Goal: Find specific page/section: Find specific page/section

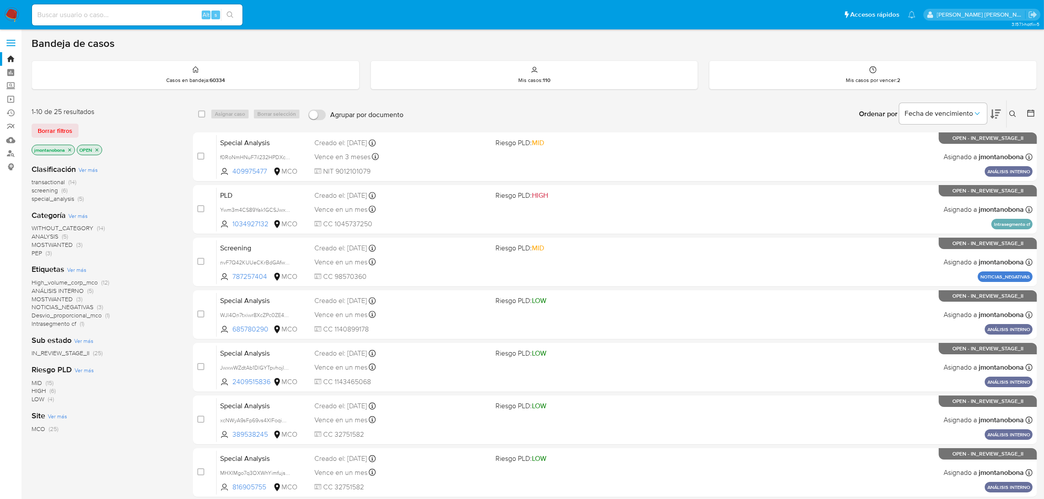
click at [71, 149] on icon "close-filter" at bounding box center [69, 149] width 5 height 5
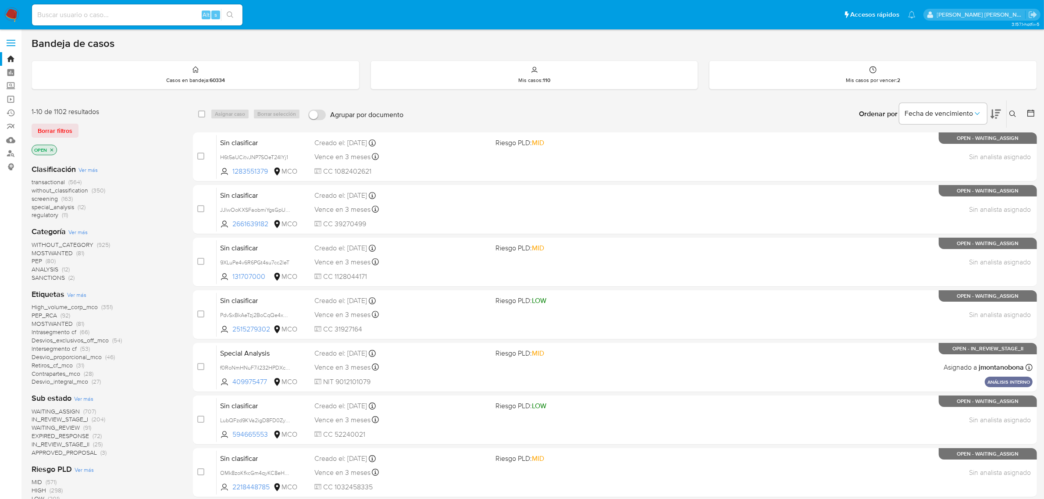
click at [51, 149] on icon "close-filter" at bounding box center [51, 149] width 5 height 5
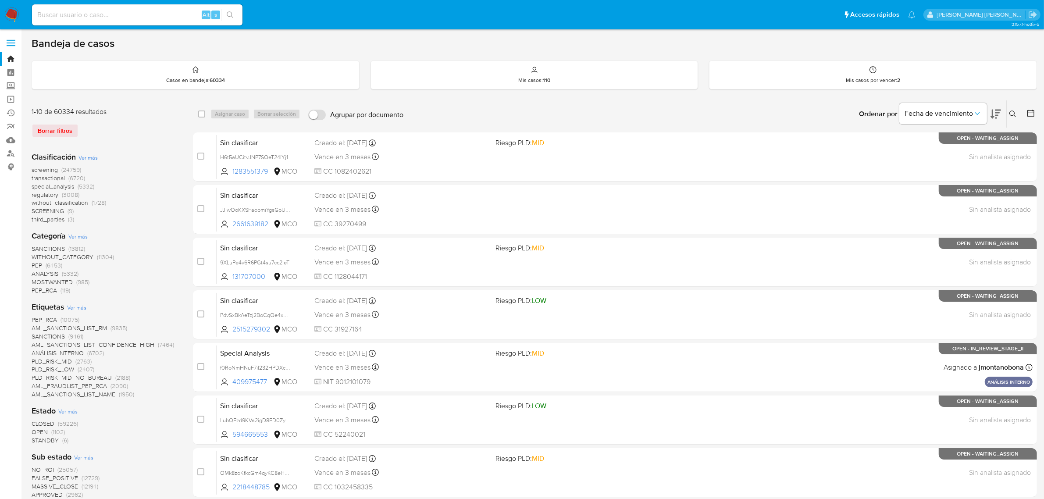
click at [84, 233] on span "Ver más" at bounding box center [77, 236] width 19 height 8
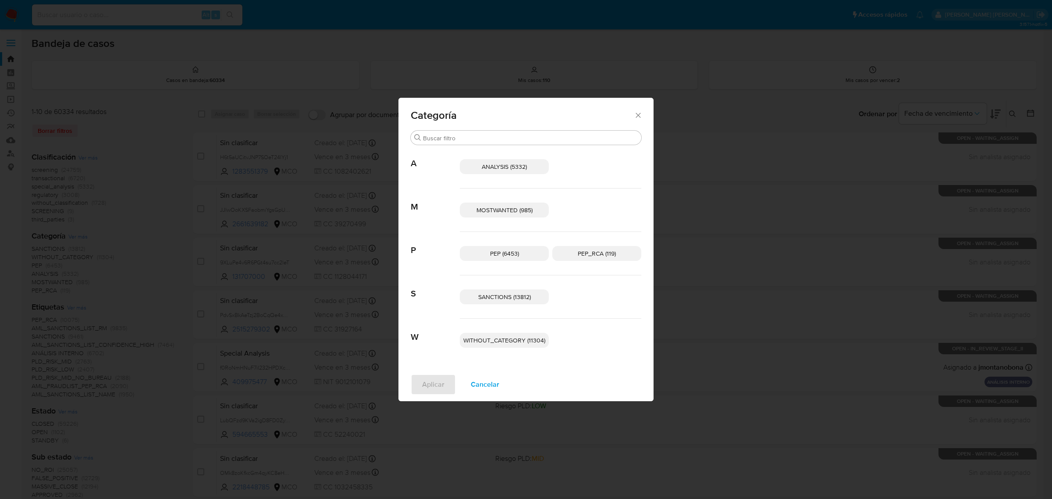
click at [637, 117] on icon "Cerrar" at bounding box center [638, 115] width 9 height 9
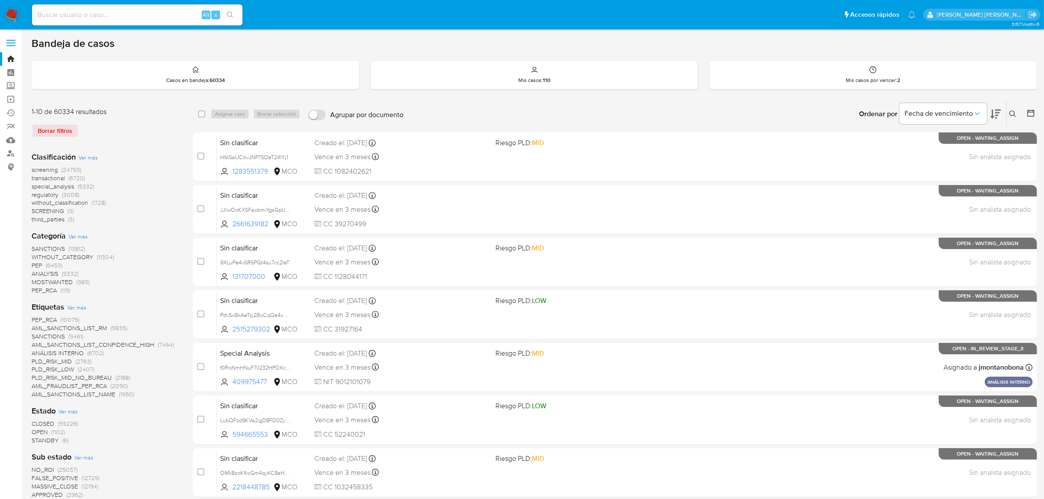
click at [71, 412] on span "Ver más" at bounding box center [67, 411] width 19 height 8
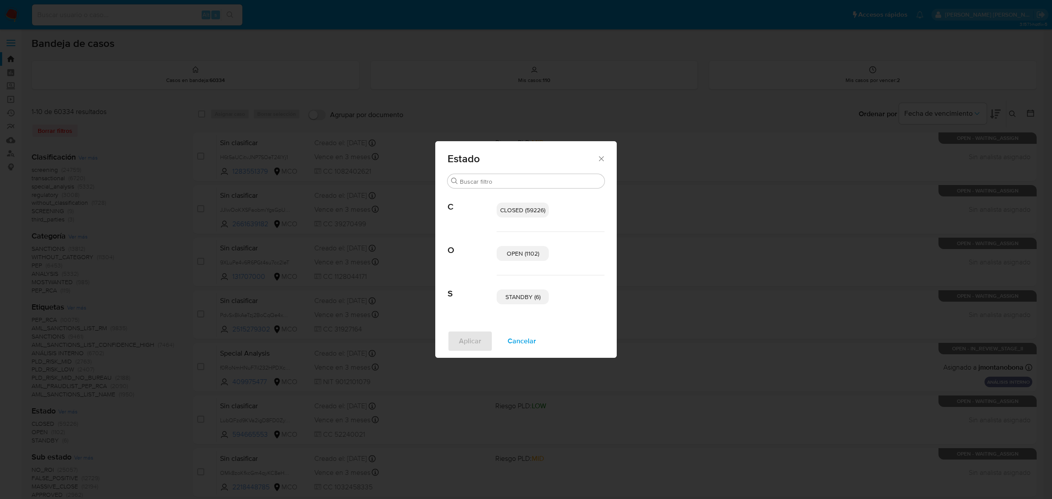
click at [514, 250] on span "OPEN (1102)" at bounding box center [523, 253] width 32 height 9
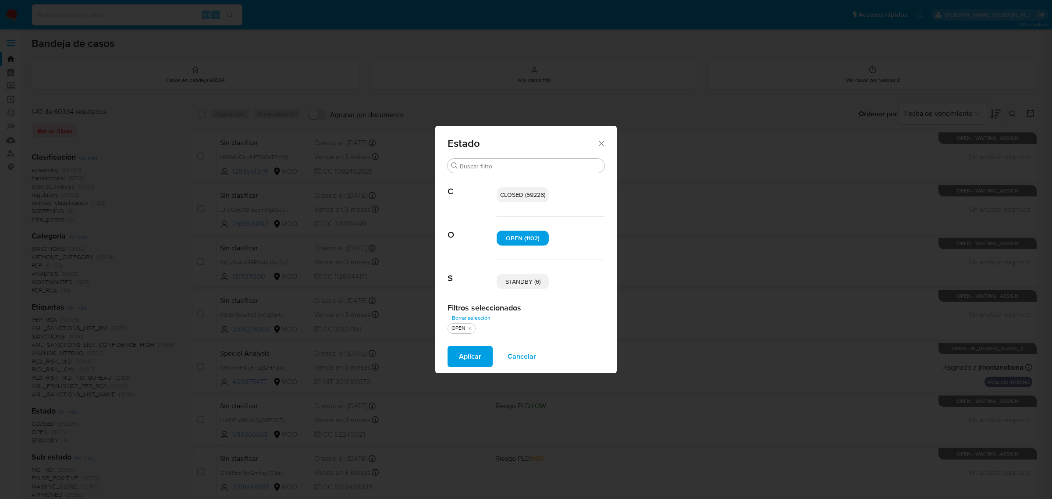
click at [527, 285] on span "STANDBY (6)" at bounding box center [522, 281] width 35 height 9
click at [477, 356] on span "Aplicar" at bounding box center [470, 356] width 22 height 19
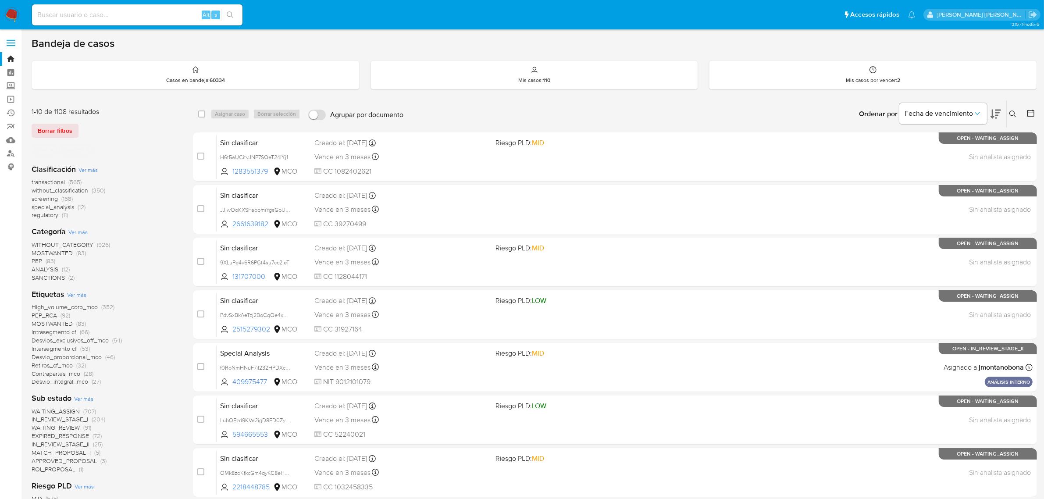
click at [79, 232] on span "Ver más" at bounding box center [77, 232] width 19 height 8
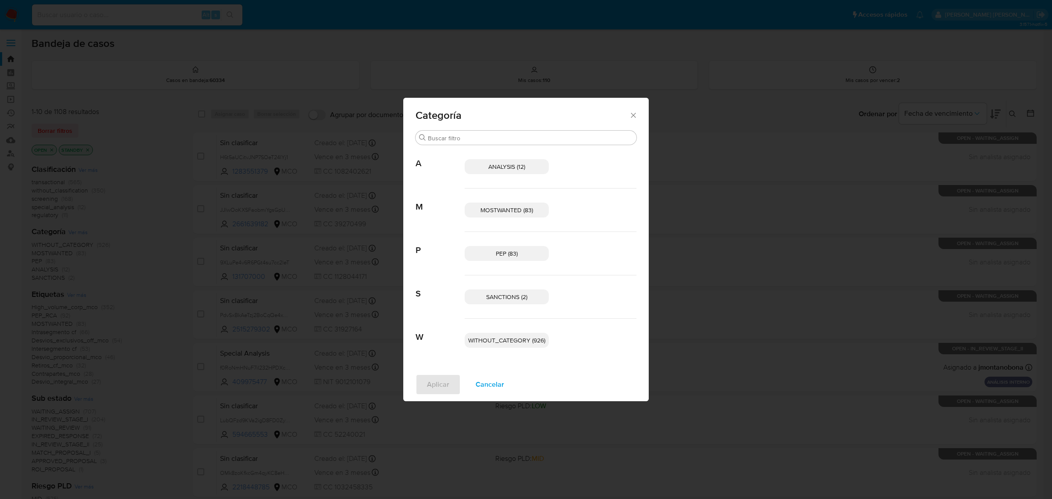
click at [633, 113] on icon "Cerrar" at bounding box center [633, 115] width 9 height 9
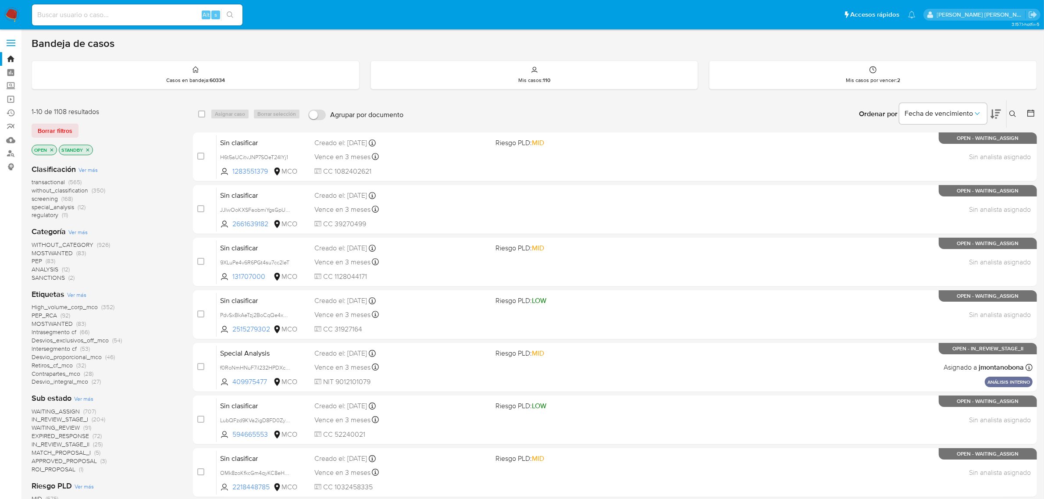
click at [86, 170] on span "Ver más" at bounding box center [87, 170] width 19 height 8
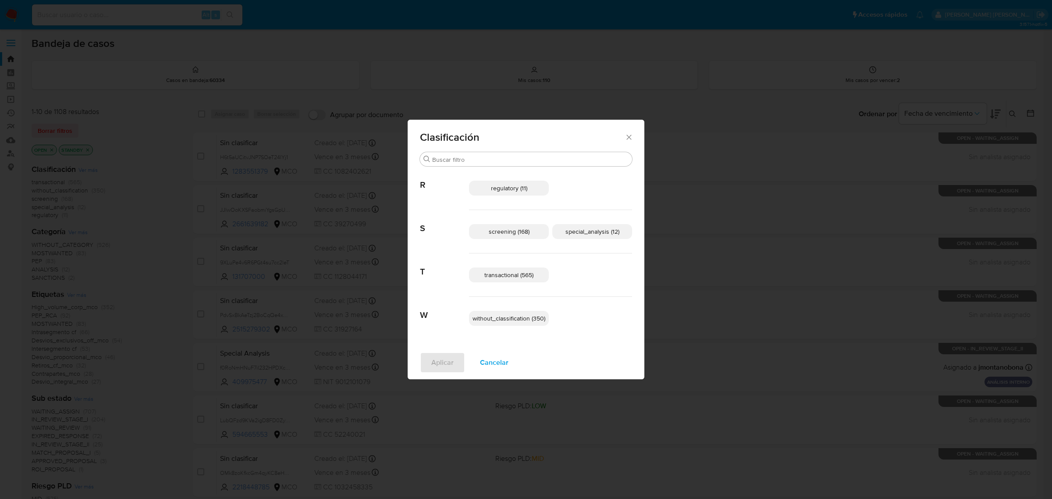
click at [588, 232] on span "special_analysis (12)" at bounding box center [593, 231] width 54 height 9
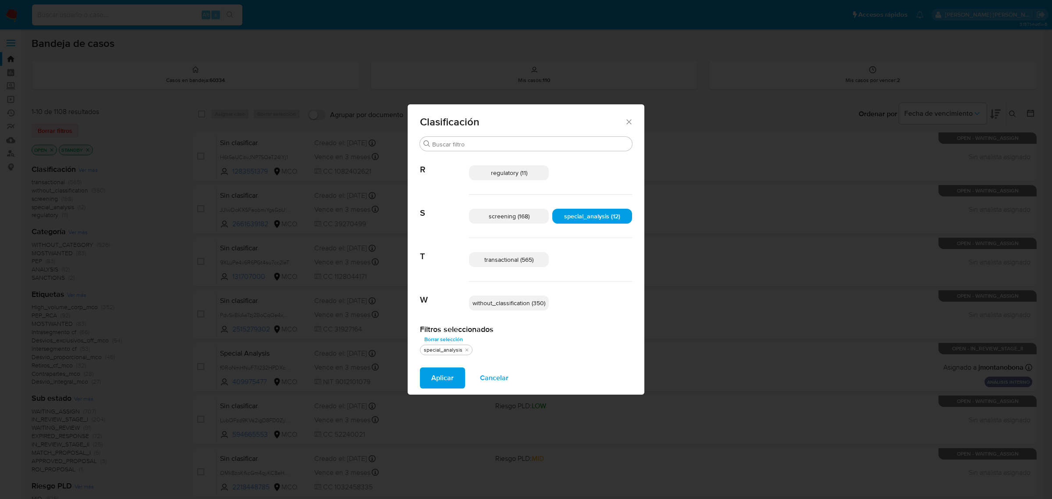
click at [529, 256] on span "transactional (565)" at bounding box center [508, 259] width 49 height 9
click at [450, 376] on span "Aplicar" at bounding box center [442, 377] width 22 height 19
